Goal: Task Accomplishment & Management: Manage account settings

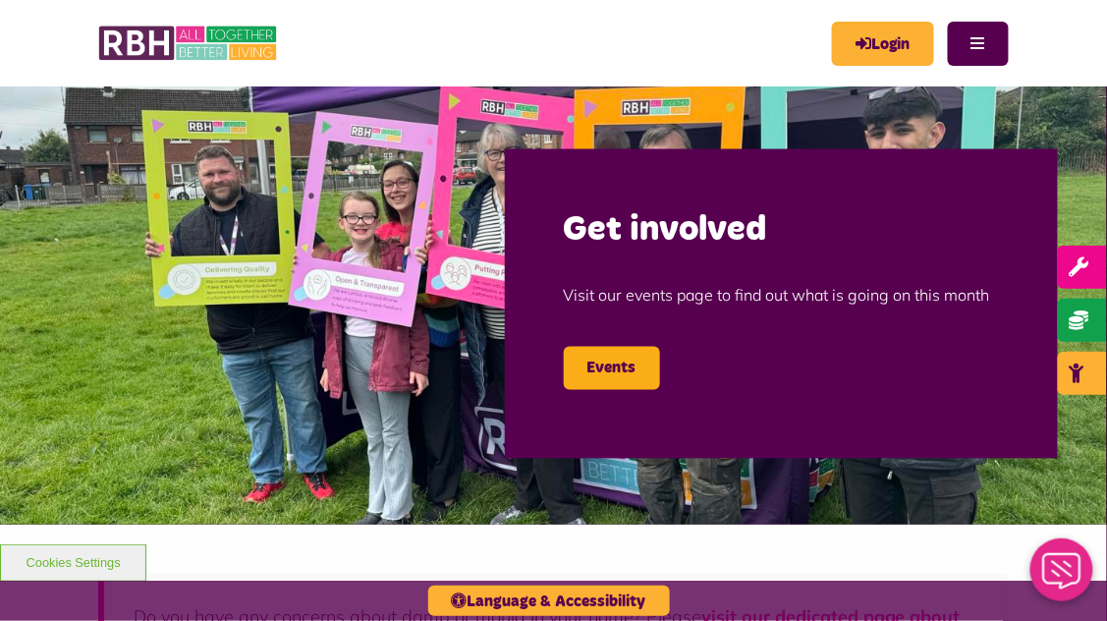
click at [1080, 567] on icon "Close Web Assistant" at bounding box center [1060, 570] width 47 height 36
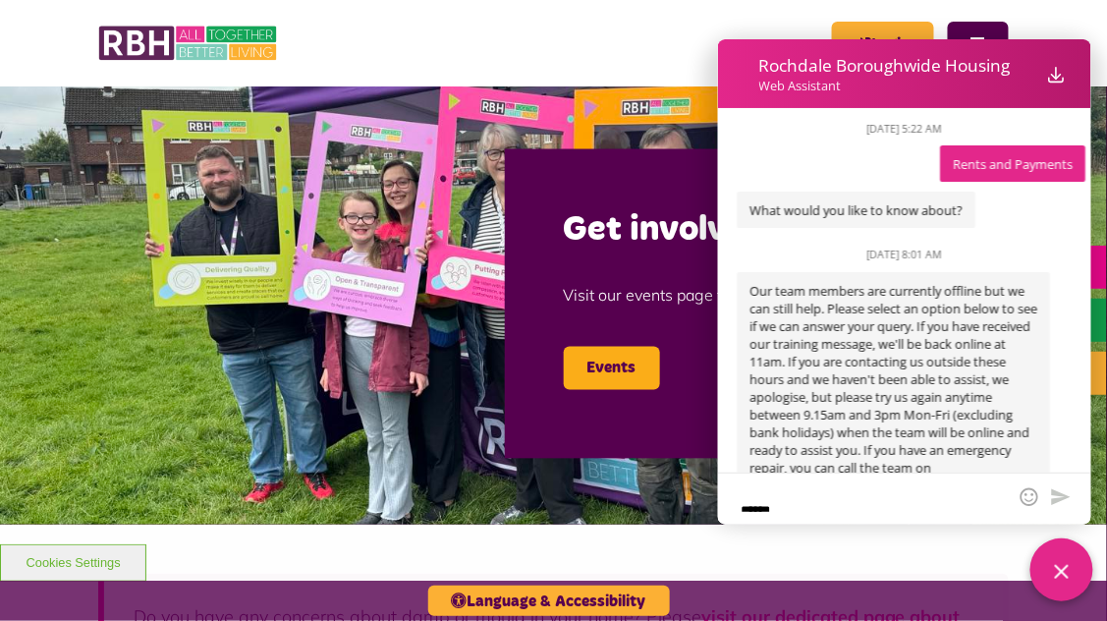
scroll to position [389, 0]
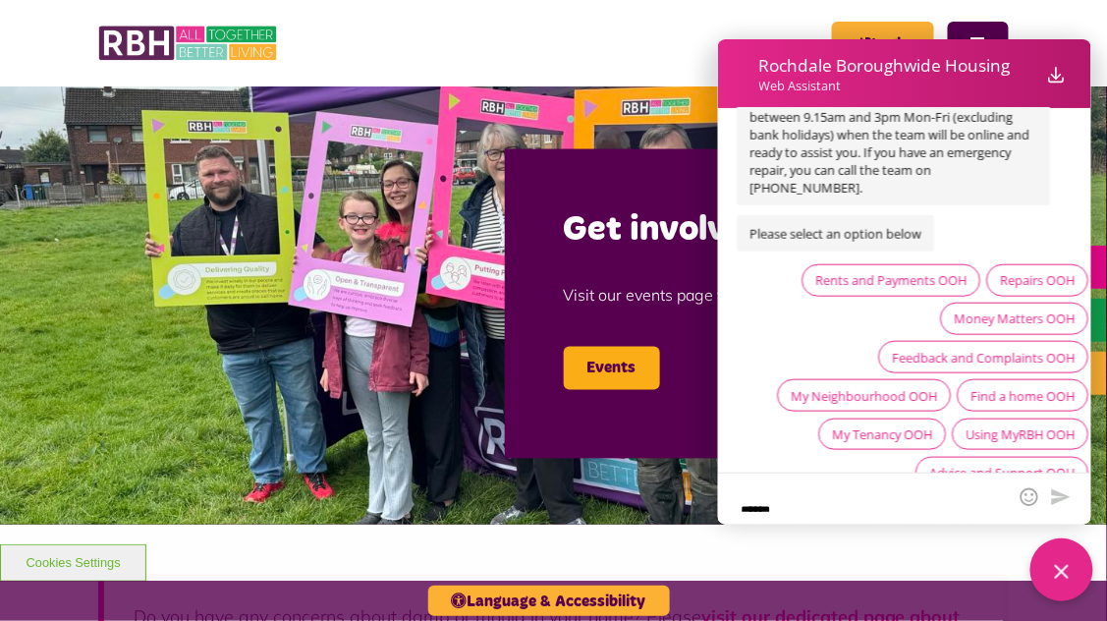
click at [605, 507] on img at bounding box center [553, 304] width 1107 height 442
click at [1066, 576] on line "Close Web Assistant" at bounding box center [1061, 571] width 12 height 12
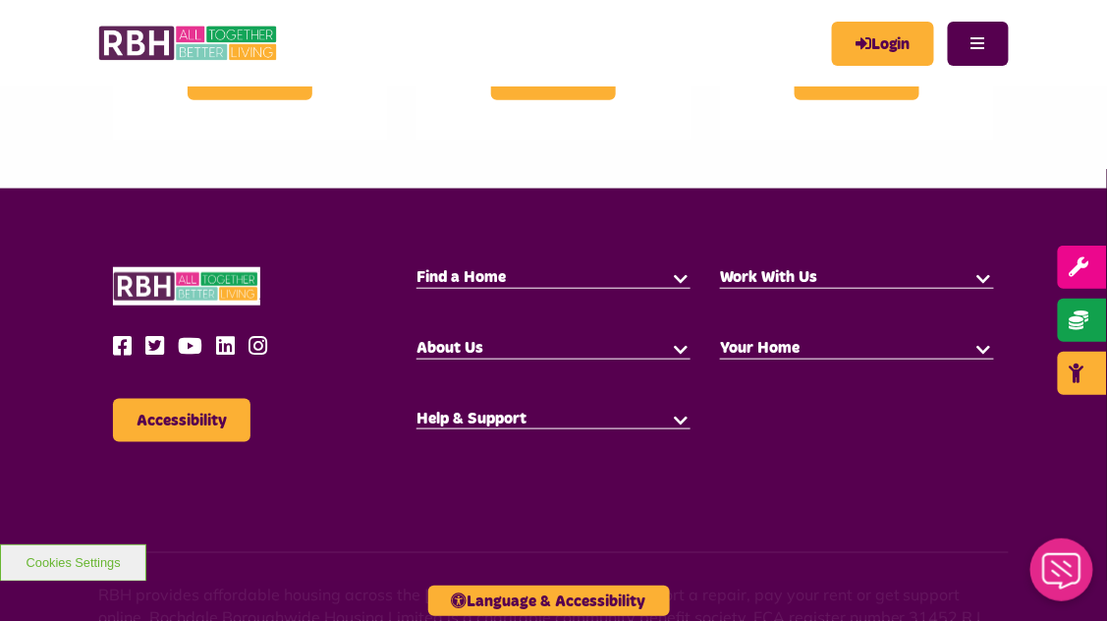
scroll to position [2107, 0]
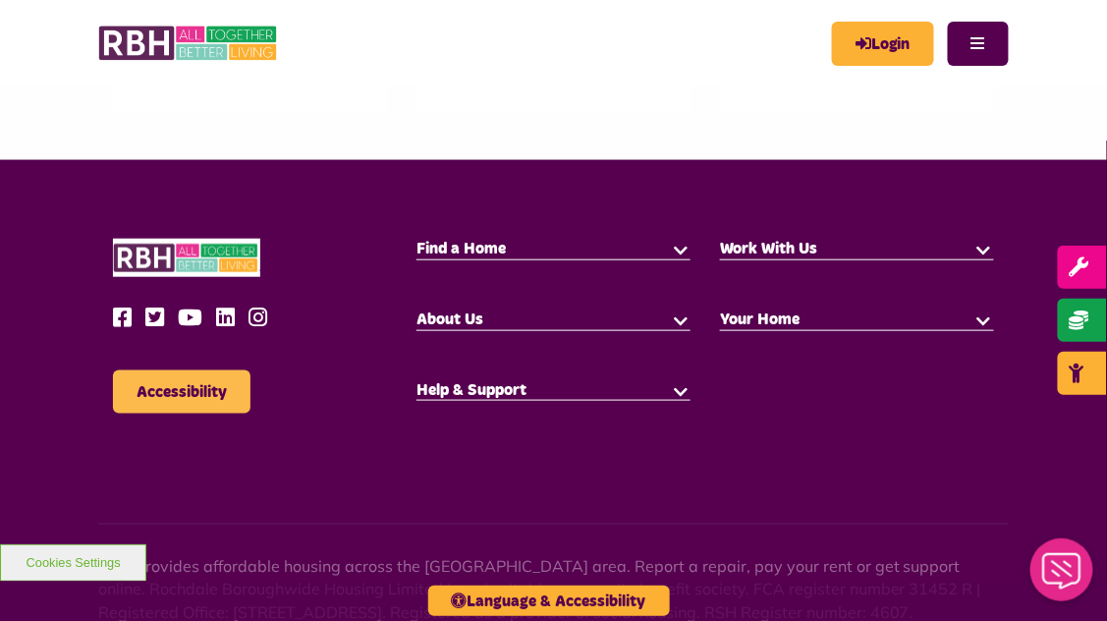
click at [220, 370] on button "Accessibility" at bounding box center [182, 391] width 138 height 43
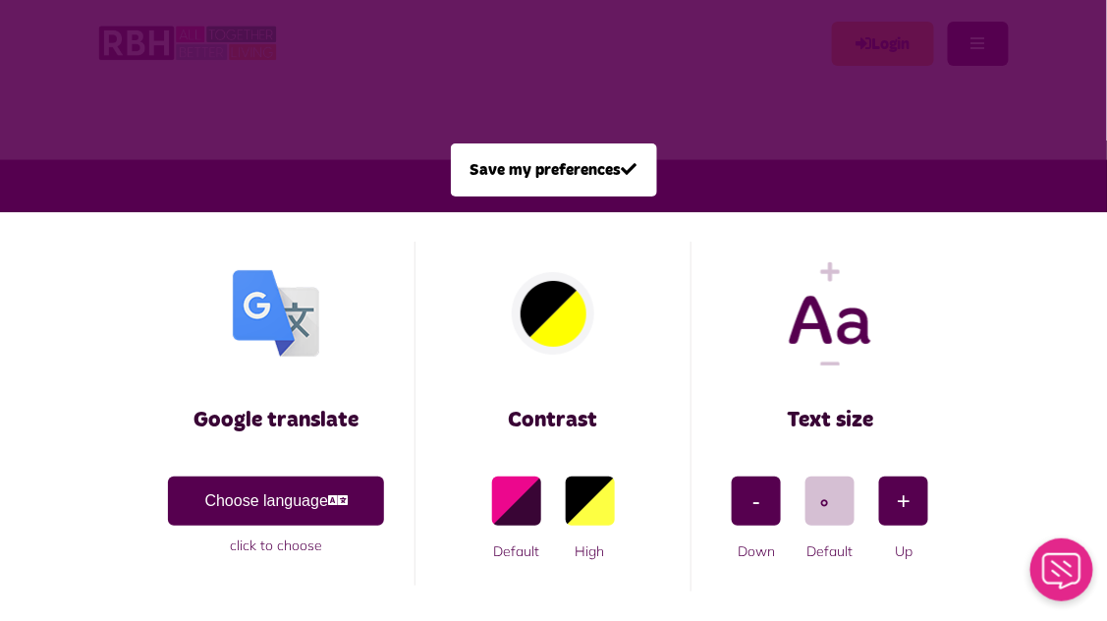
scroll to position [0, 0]
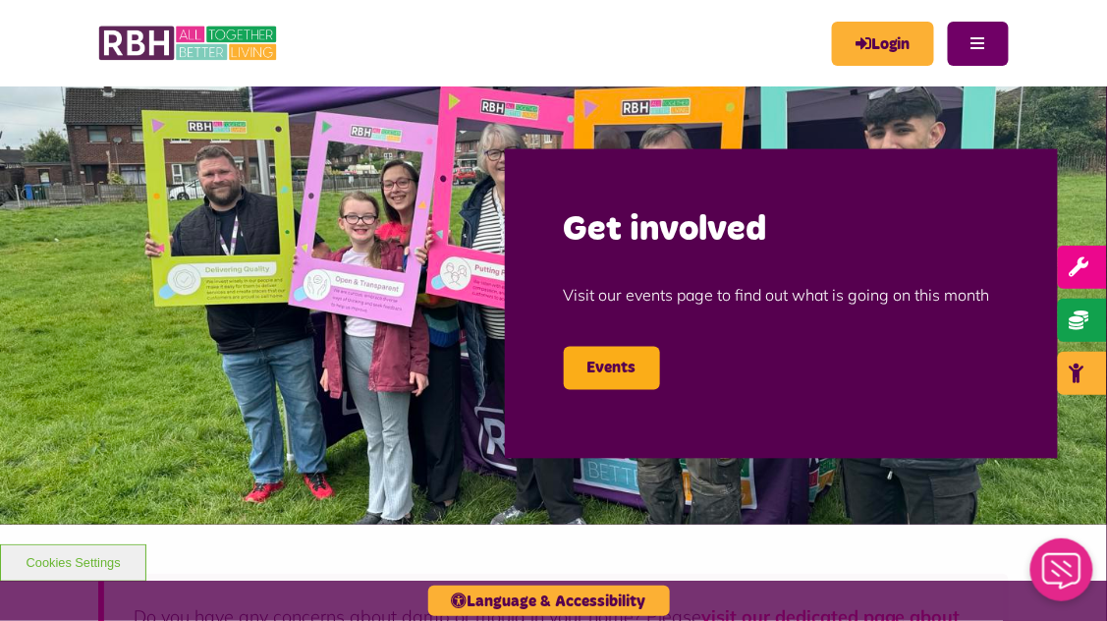
click at [980, 45] on button "Menu" at bounding box center [978, 44] width 61 height 44
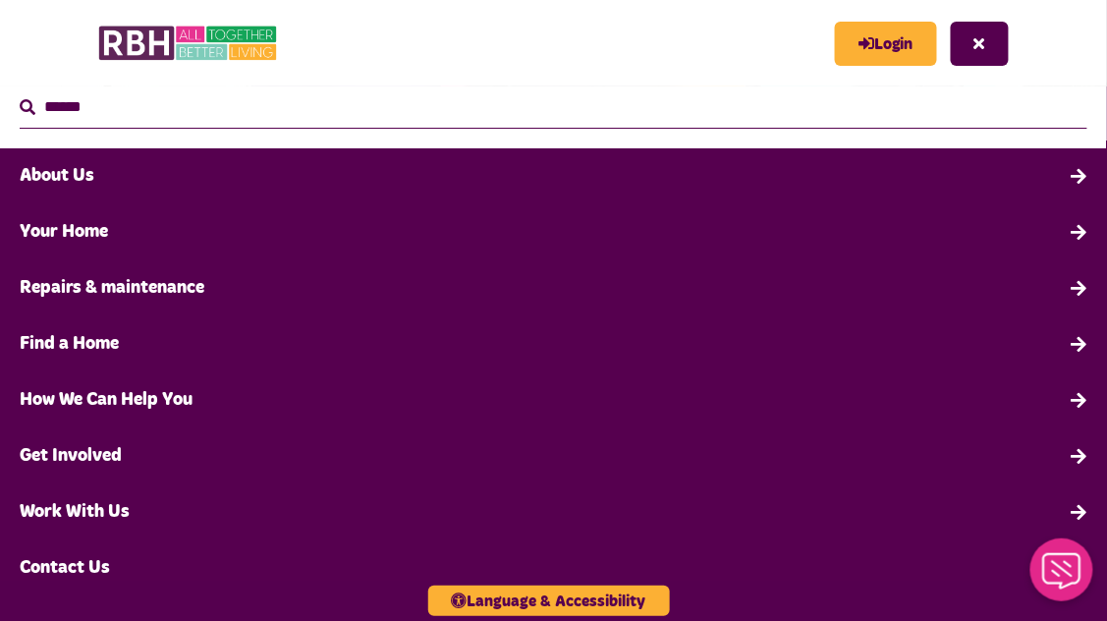
click at [439, 235] on link "Your Home" at bounding box center [553, 232] width 1107 height 56
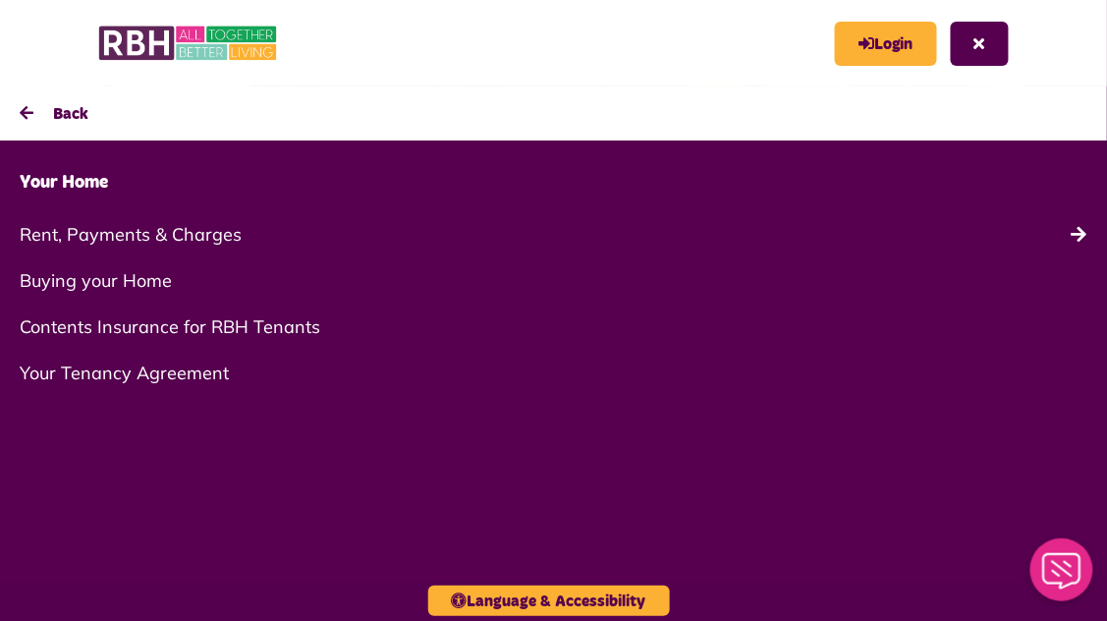
click at [231, 241] on link "Rent, Payments & Charges" at bounding box center [553, 234] width 1107 height 46
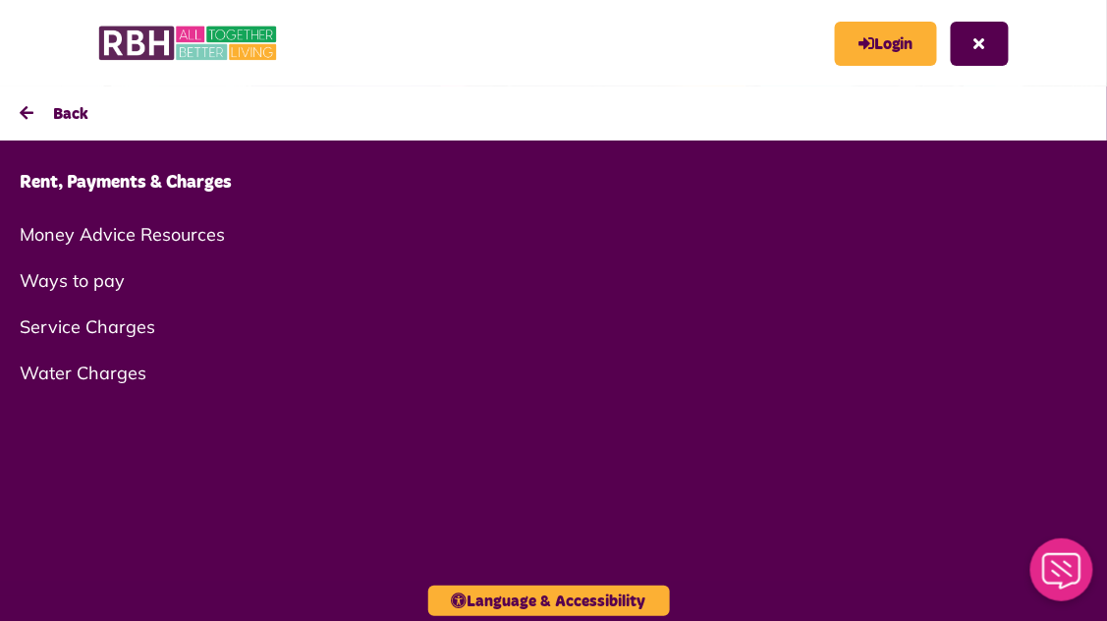
click at [198, 177] on link "Rent, Payments & Charges" at bounding box center [553, 183] width 1107 height 56
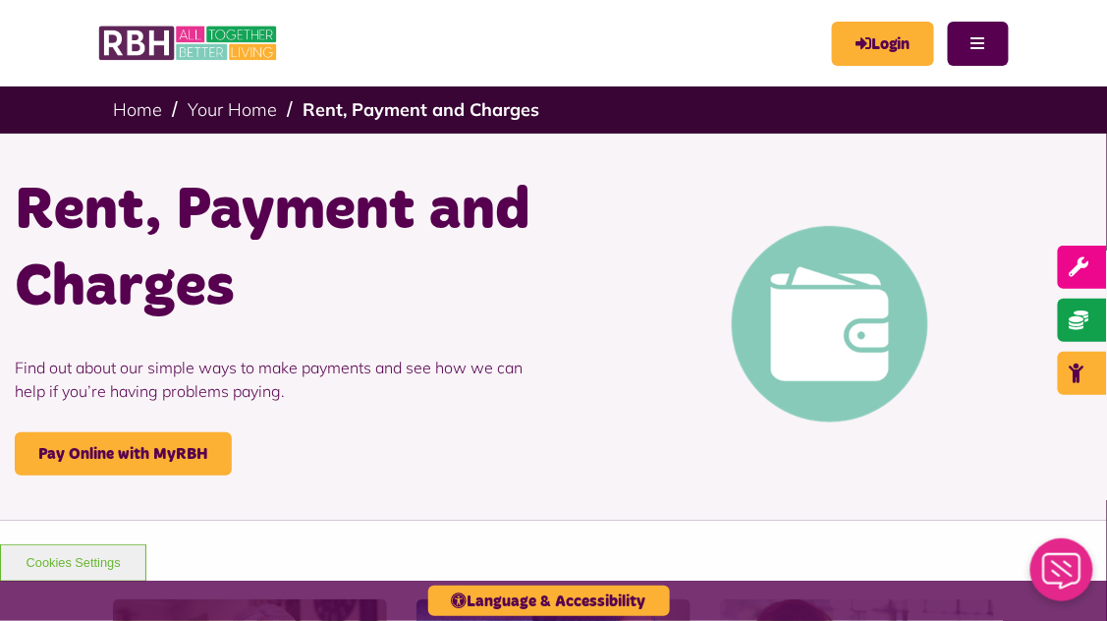
click at [755, 476] on div "Rent, Payment and Charges Find out about our simple ways to make payments and s…" at bounding box center [553, 324] width 1107 height 381
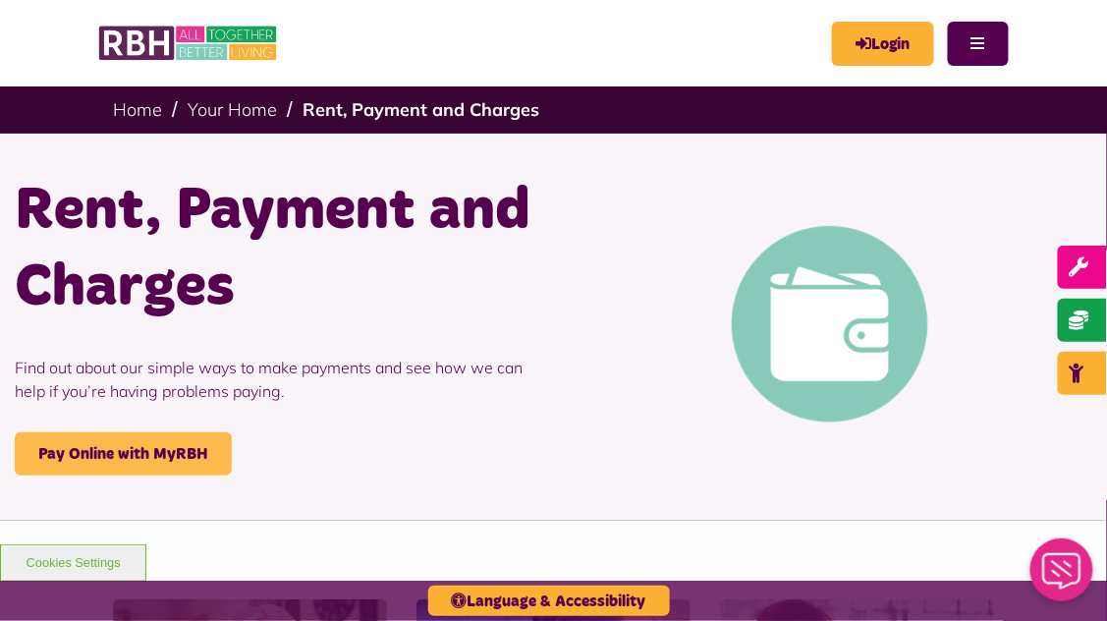
click at [185, 443] on link "Pay Online with MyRBH" at bounding box center [123, 453] width 217 height 43
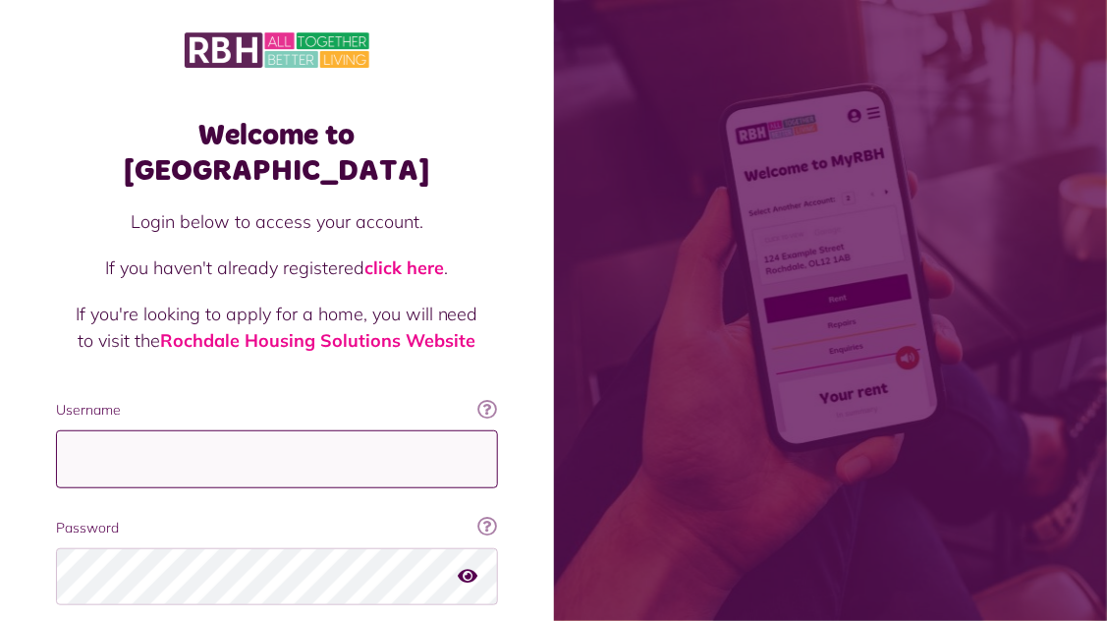
click at [407, 430] on input "Username" at bounding box center [277, 459] width 442 height 58
type input "**********"
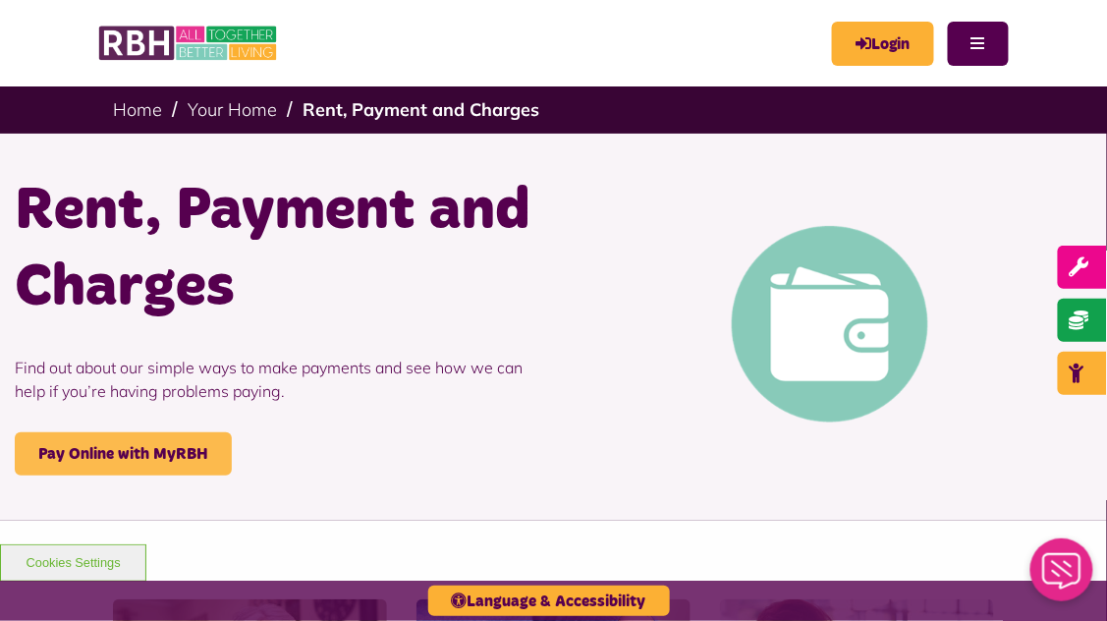
click at [205, 455] on link "Pay Online with MyRBH" at bounding box center [123, 453] width 217 height 43
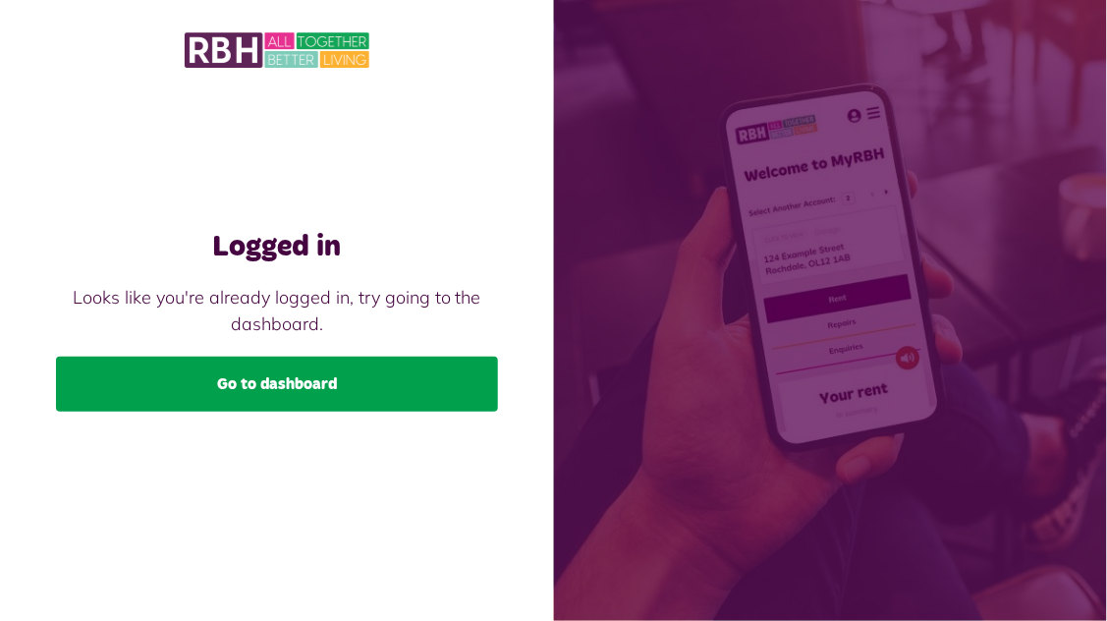
click at [448, 411] on link "Go to dashboard" at bounding box center [277, 384] width 442 height 55
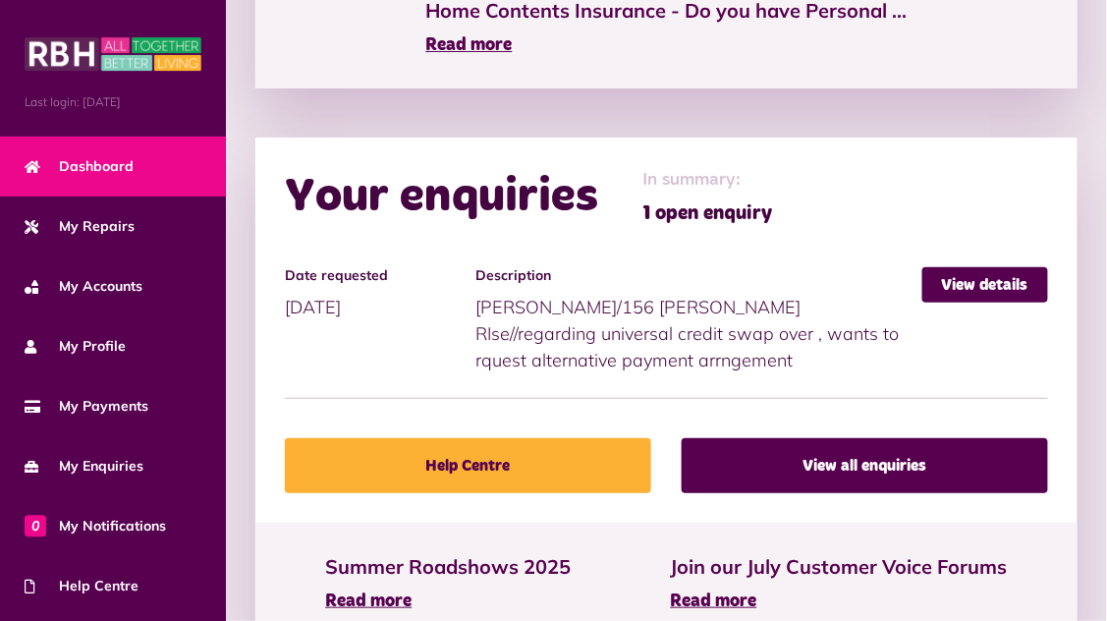
scroll to position [1845, 0]
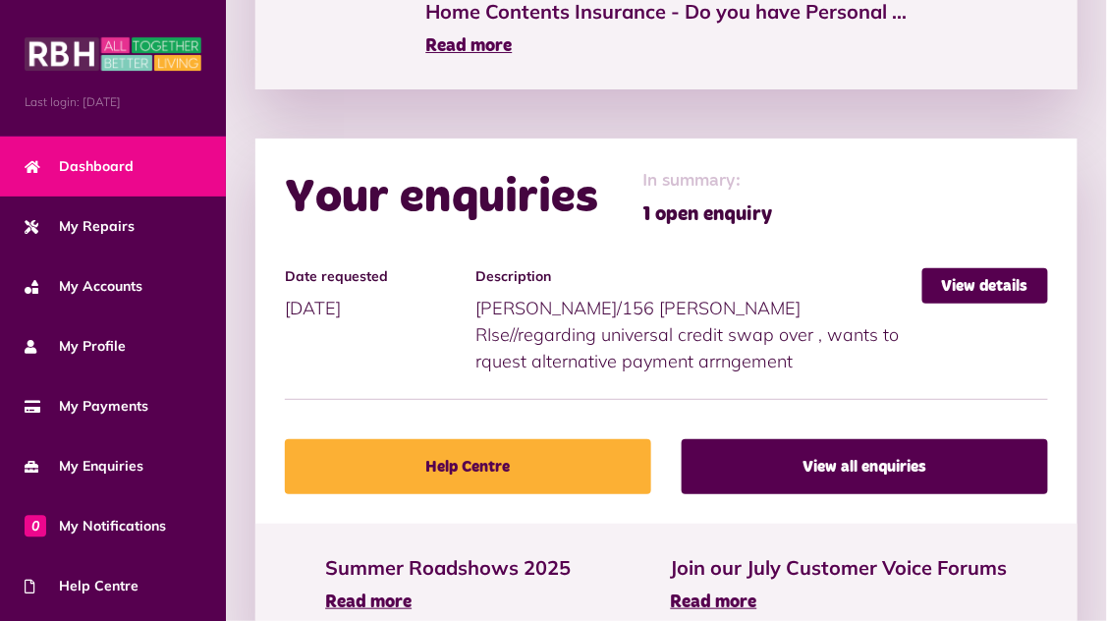
click at [736, 203] on span "1 open enquiry" at bounding box center [708, 213] width 130 height 29
click at [994, 283] on link "View details" at bounding box center [986, 285] width 126 height 35
click at [994, 278] on link "View details" at bounding box center [986, 285] width 126 height 35
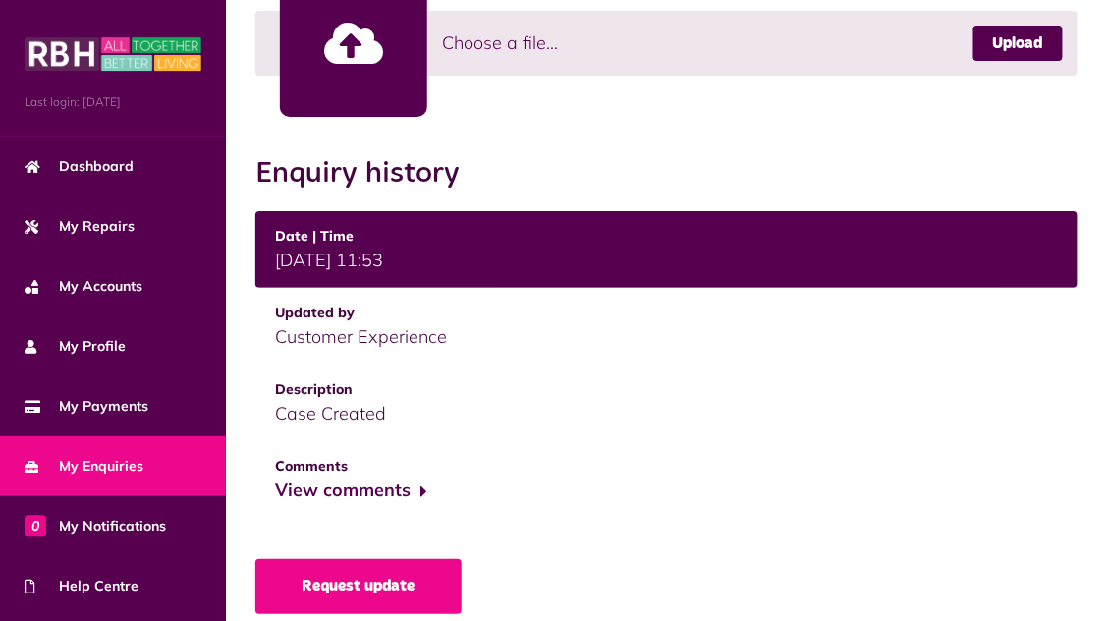
scroll to position [734, 0]
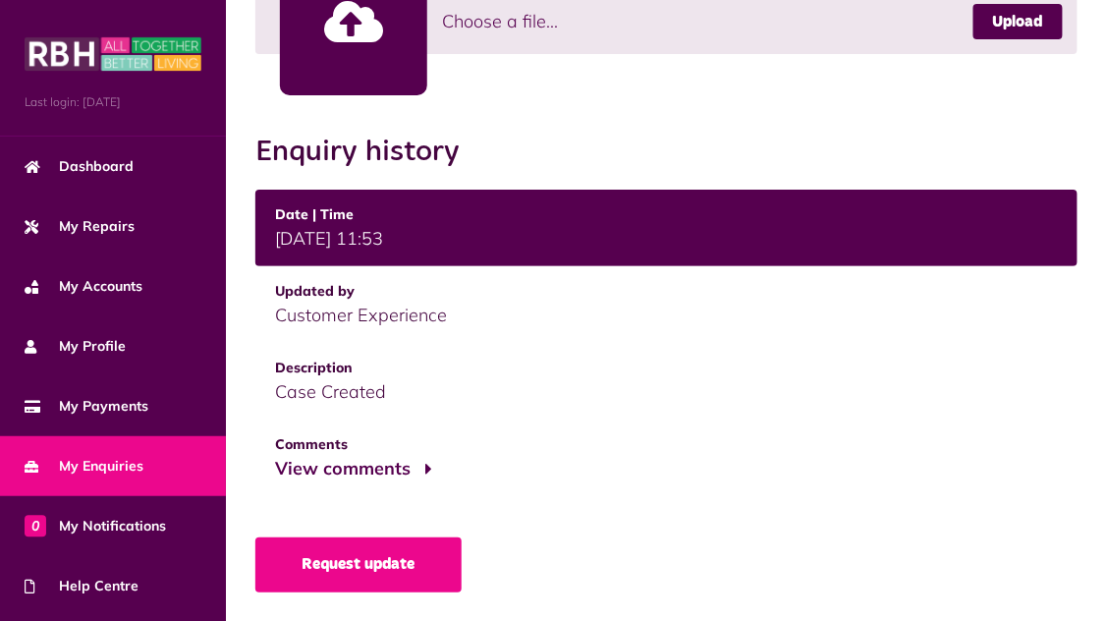
click at [422, 473] on button "View comments" at bounding box center [351, 469] width 152 height 28
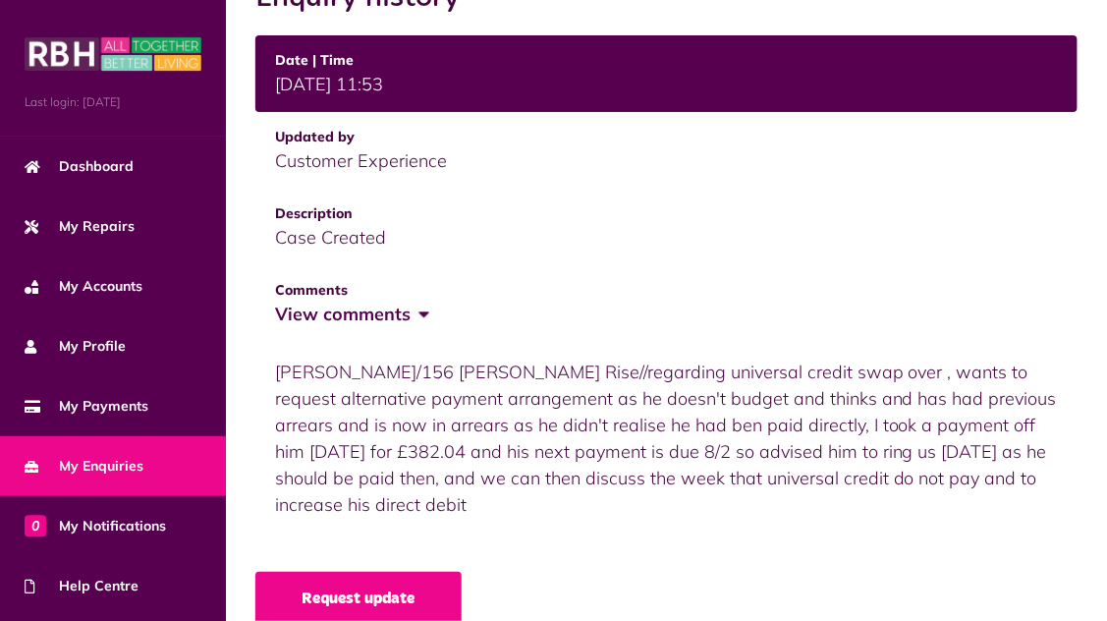
scroll to position [923, 0]
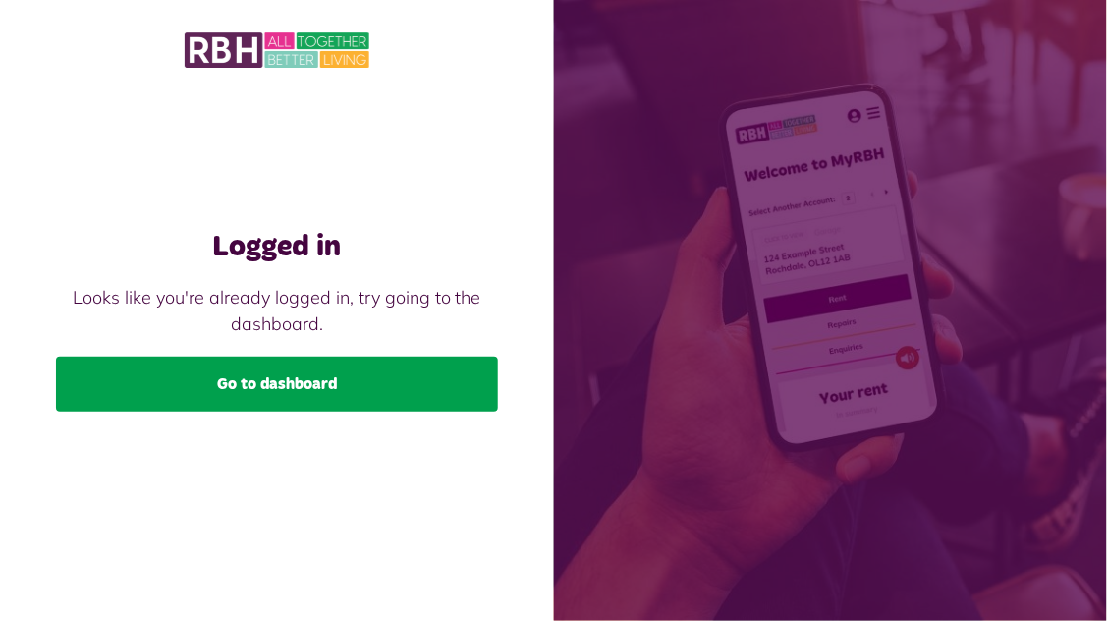
click at [448, 404] on link "Go to dashboard" at bounding box center [277, 384] width 442 height 55
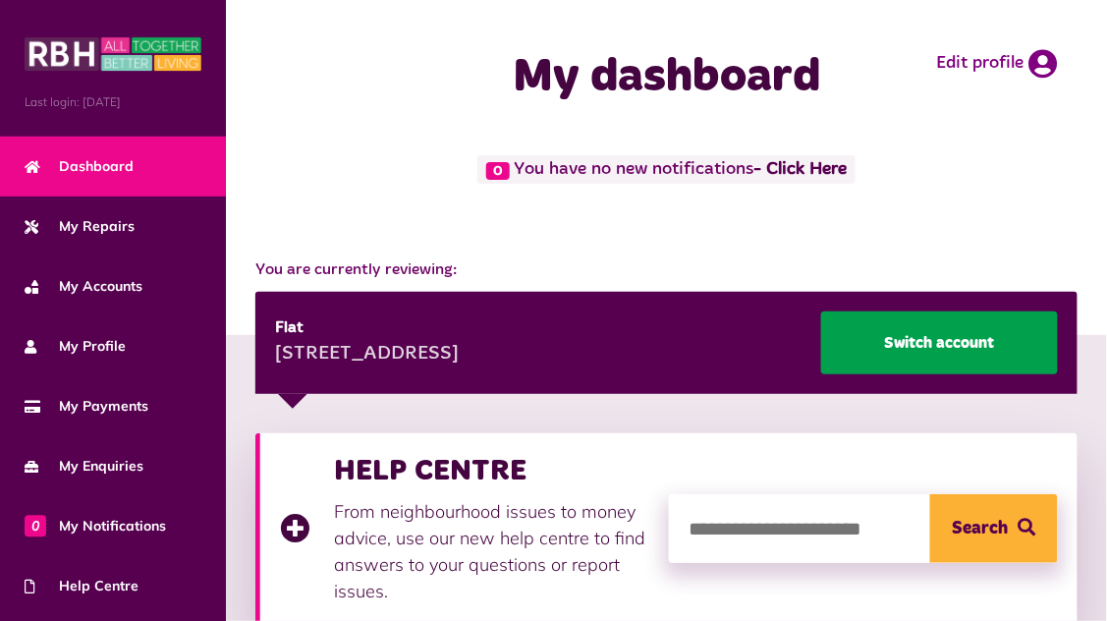
click at [987, 344] on link "Switch account" at bounding box center [939, 342] width 237 height 63
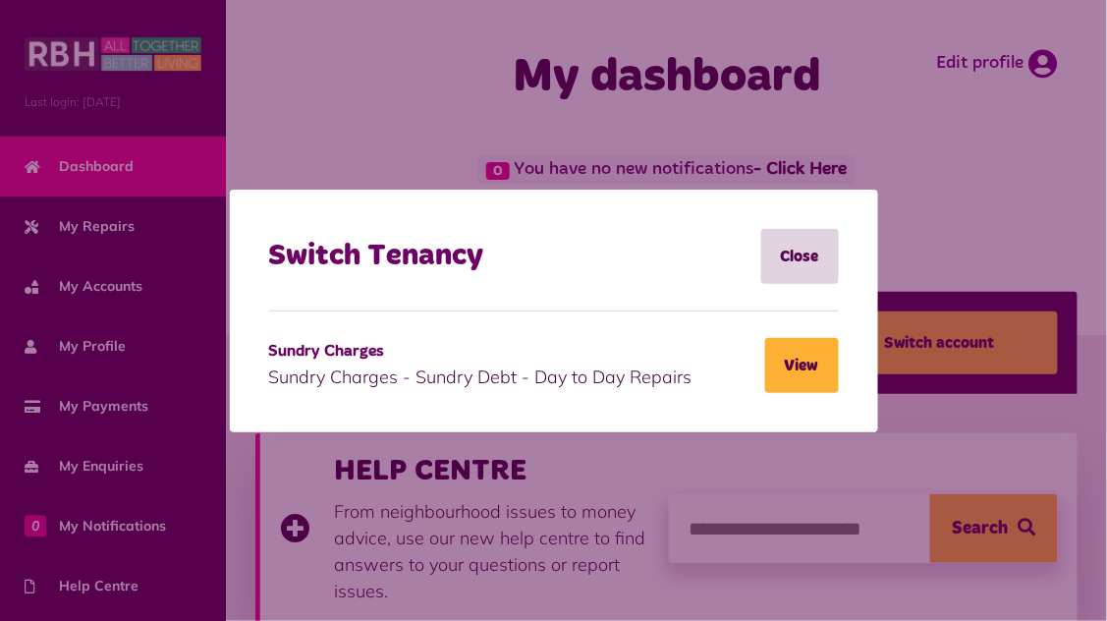
click at [650, 274] on li "Switch Tenancy Close" at bounding box center [554, 270] width 570 height 83
click at [817, 255] on link "Close" at bounding box center [800, 256] width 78 height 55
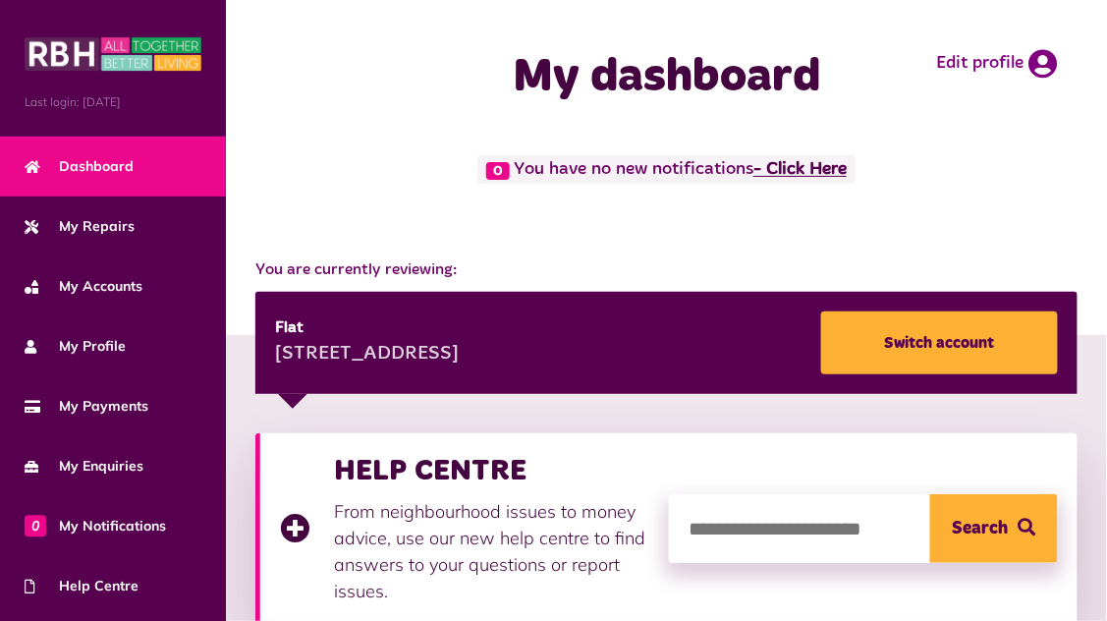
click at [832, 164] on link "- Click Here" at bounding box center [800, 170] width 93 height 18
click at [821, 168] on link "- Click Here" at bounding box center [800, 170] width 93 height 18
click at [1037, 59] on icon at bounding box center [1044, 63] width 28 height 29
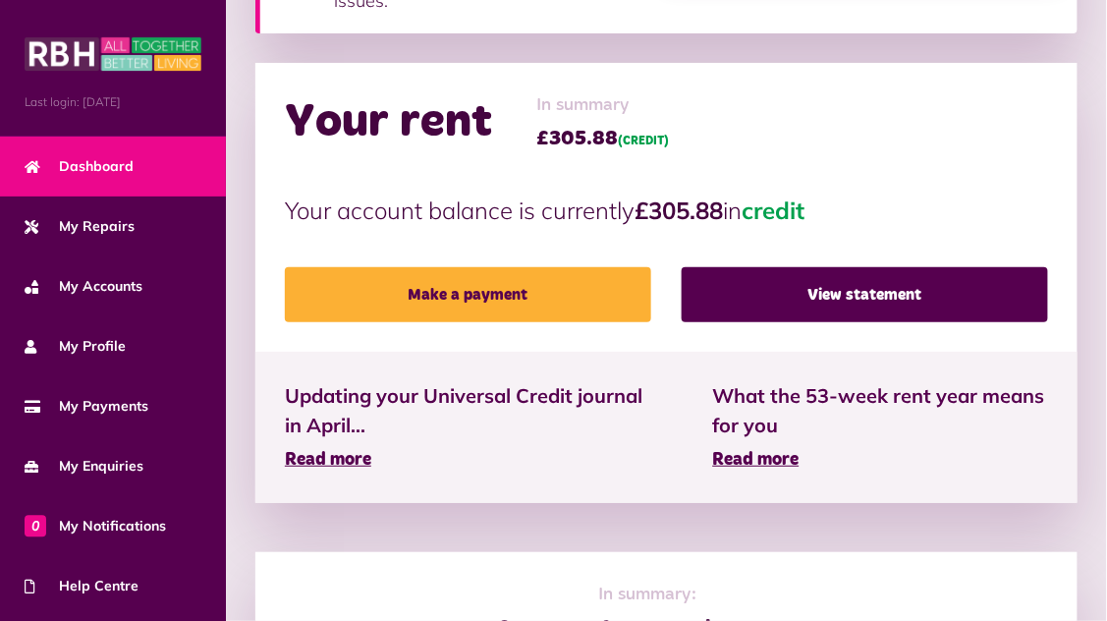
scroll to position [588, 0]
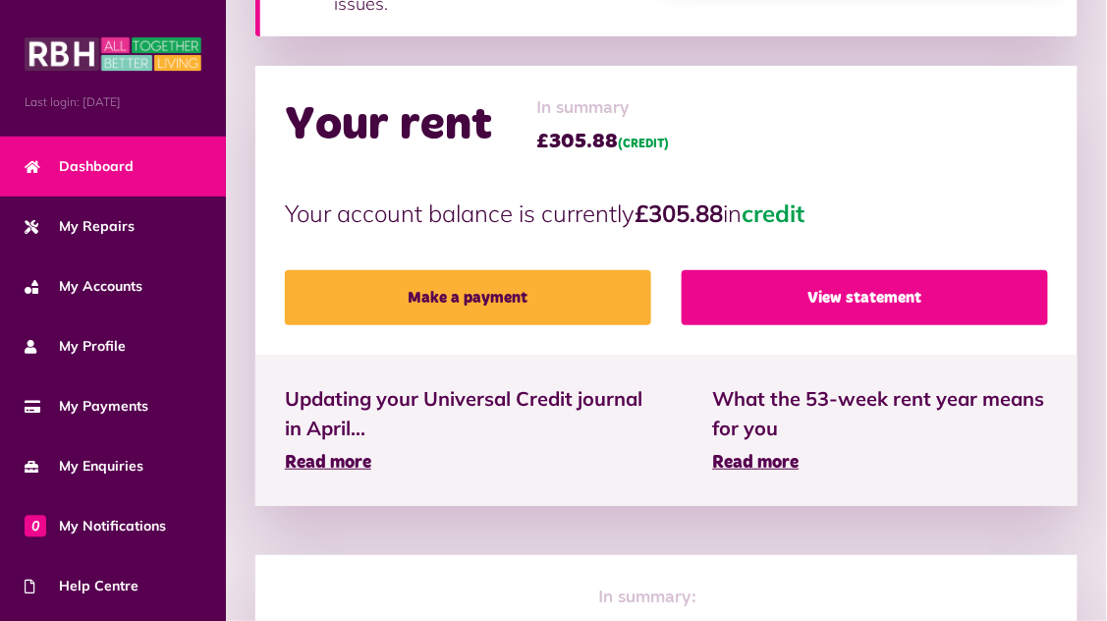
click at [893, 287] on link "View statement" at bounding box center [865, 297] width 366 height 55
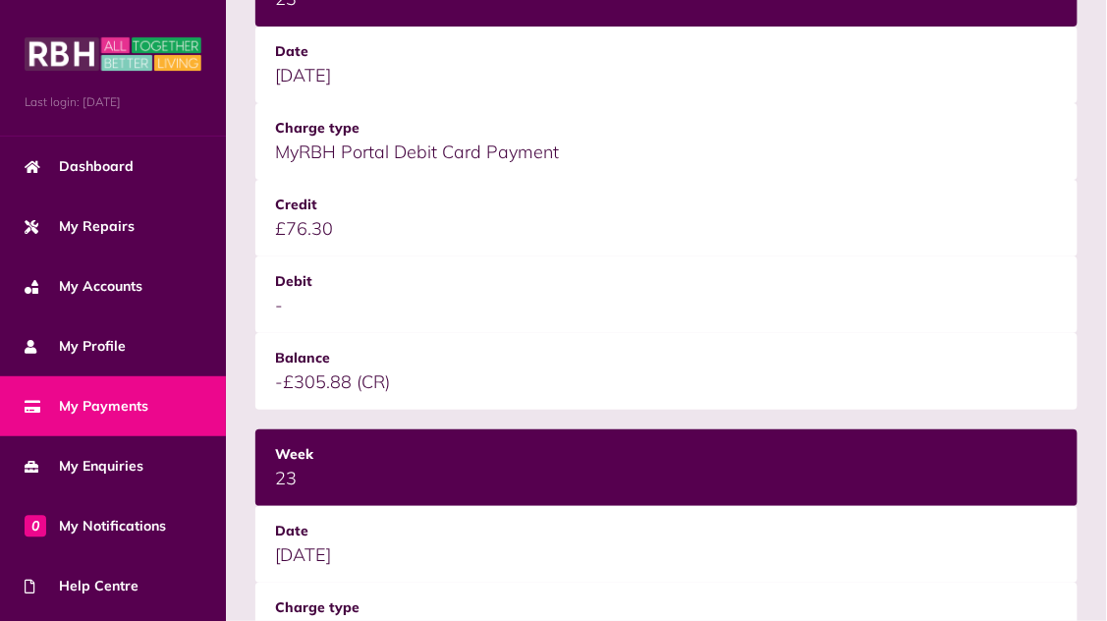
scroll to position [632, 0]
